Goal: Entertainment & Leisure: Consume media (video, audio)

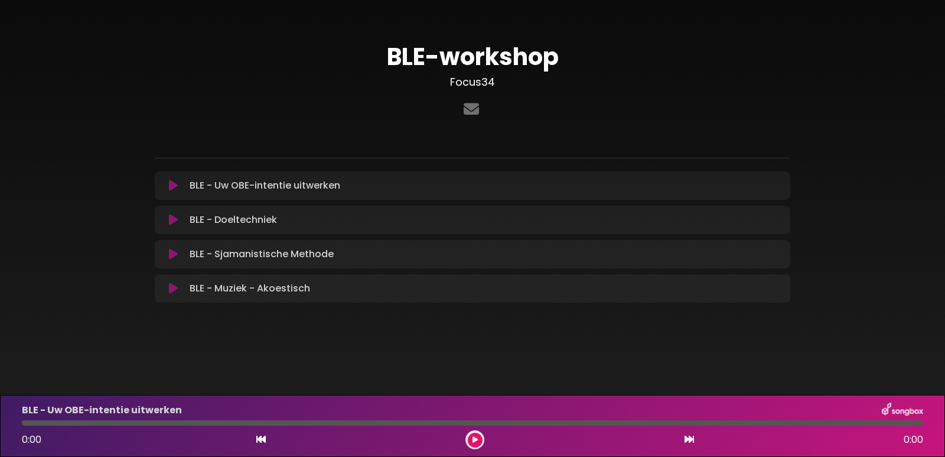
click at [170, 251] on icon at bounding box center [173, 254] width 9 height 12
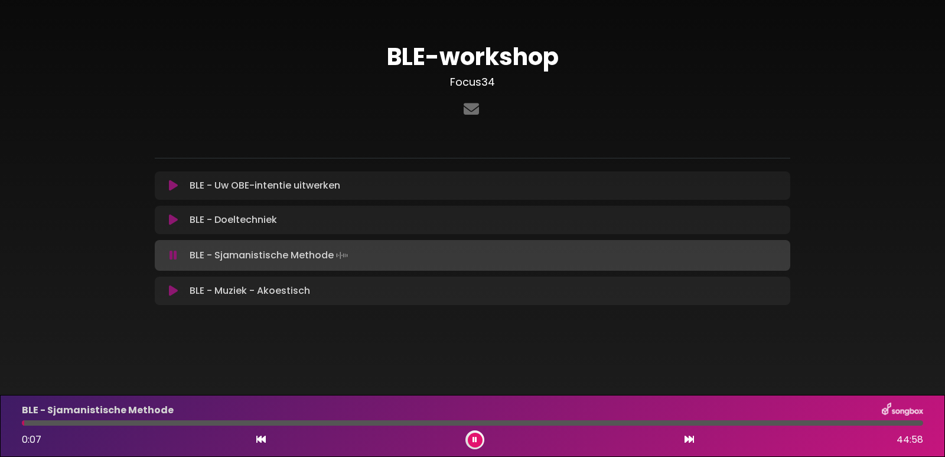
click at [399, 255] on div "BLE - Sjamanistische Methode Track laden..." at bounding box center [484, 255] width 598 height 17
click at [398, 255] on div "BLE - Sjamanistische Methode Track laden..." at bounding box center [484, 255] width 598 height 17
click at [165, 252] on button at bounding box center [173, 255] width 23 height 12
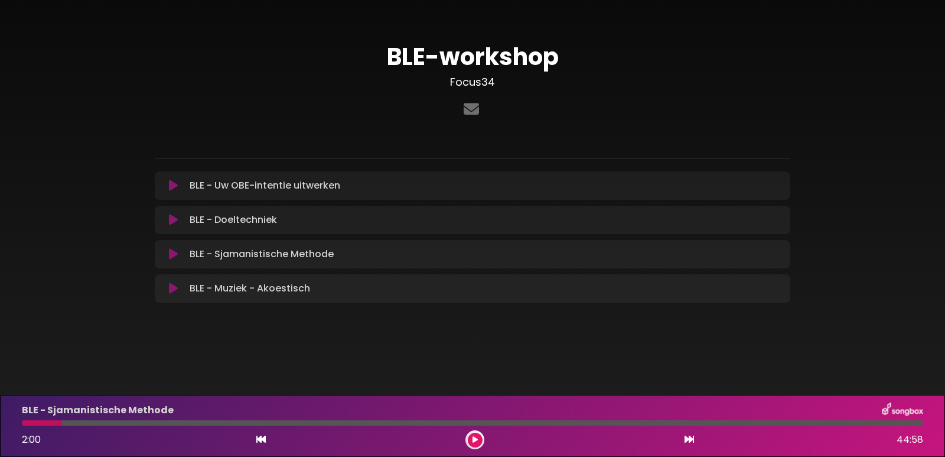
click at [171, 251] on icon at bounding box center [173, 254] width 9 height 12
